Goal: Task Accomplishment & Management: Manage account settings

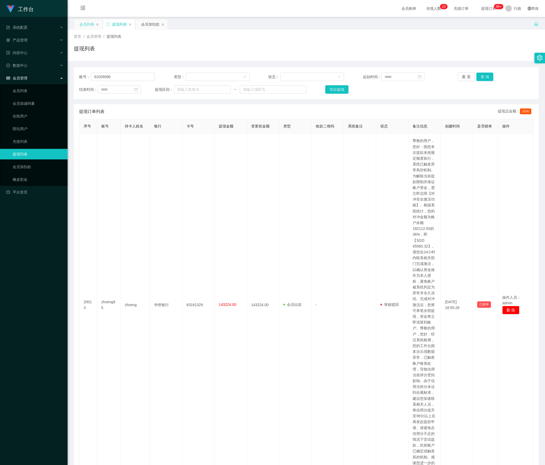
click at [82, 24] on font "会员列表" at bounding box center [86, 24] width 15 height 4
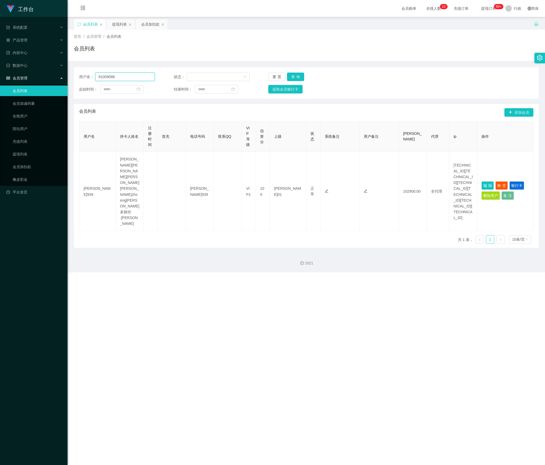
drag, startPoint x: 130, startPoint y: 79, endPoint x: 36, endPoint y: 76, distance: 94.0
click at [36, 76] on section "工作台 系统配置 产品管理 内容中心 数据中心 会员管理 会员列表 会员加减码量 在线用户 陪玩用户 充值列表 提现列表 会员加扣款 橡皮彩金 平台首页 保存…" at bounding box center [272, 136] width 545 height 272
paste input "2454893"
type input "92454893"
click at [298, 77] on button "查询" at bounding box center [295, 77] width 17 height 8
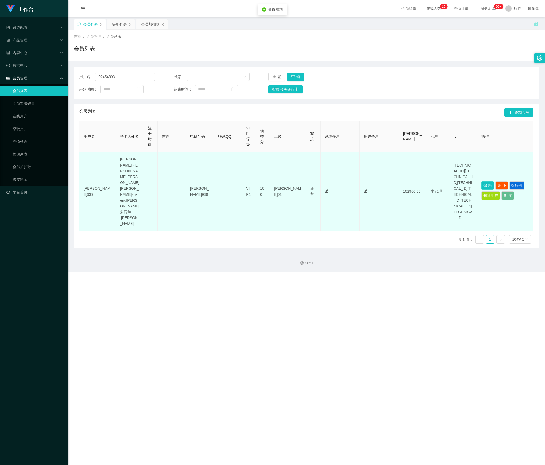
click at [482, 181] on button "编辑" at bounding box center [488, 185] width 12 height 8
type input "92454893"
type input "Thet Mon San"
type input "100"
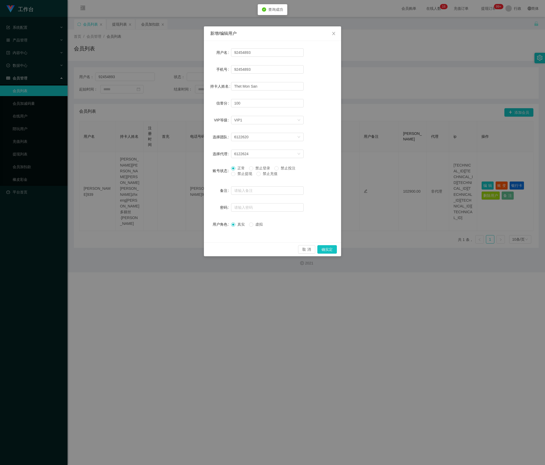
click at [238, 174] on font "禁止提现" at bounding box center [245, 174] width 15 height 4
click at [332, 251] on button "确实定" at bounding box center [328, 249] width 20 height 8
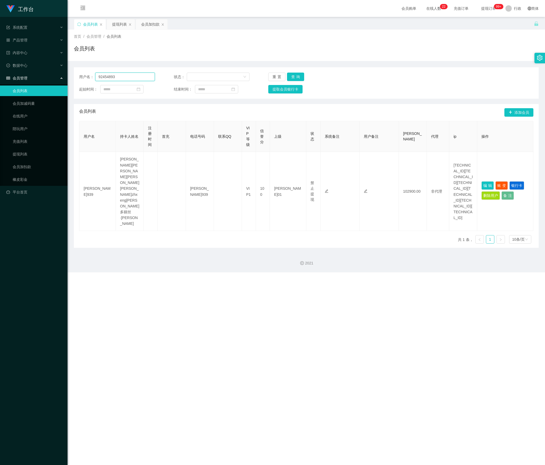
drag, startPoint x: 122, startPoint y: 77, endPoint x: 36, endPoint y: 77, distance: 86.0
click at [36, 77] on section "工作台 系统配置 产品管理 内容中心 数据中心 会员管理 会员列表 会员加减码量 在线用户 陪玩用户 充值列表 提现列表 会员加扣款 橡皮彩金 平台首页 保存…" at bounding box center [272, 136] width 545 height 272
paste input "6285066"
type input "96285066"
click at [295, 77] on button "查询" at bounding box center [295, 77] width 17 height 8
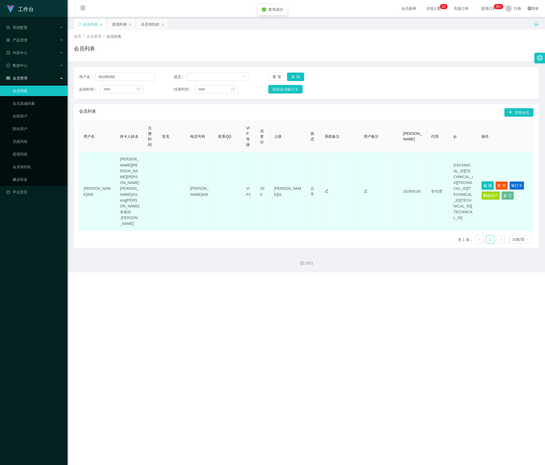
click at [484, 181] on button "编辑" at bounding box center [488, 185] width 12 height 8
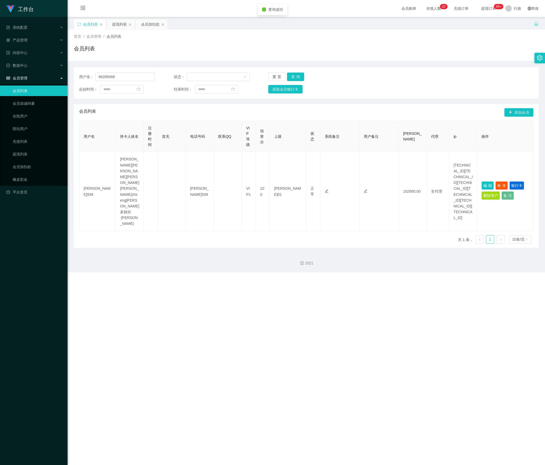
type input "96285066"
type input "Yew Yee Ung"
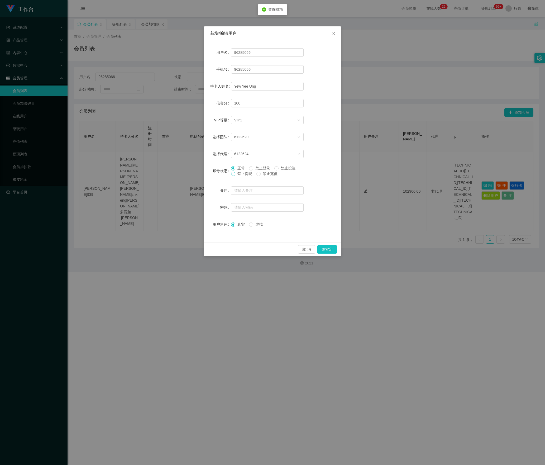
click at [235, 174] on span at bounding box center [233, 174] width 4 height 4
click at [326, 253] on button "确实定" at bounding box center [328, 249] width 20 height 8
